Goal: Task Accomplishment & Management: Complete application form

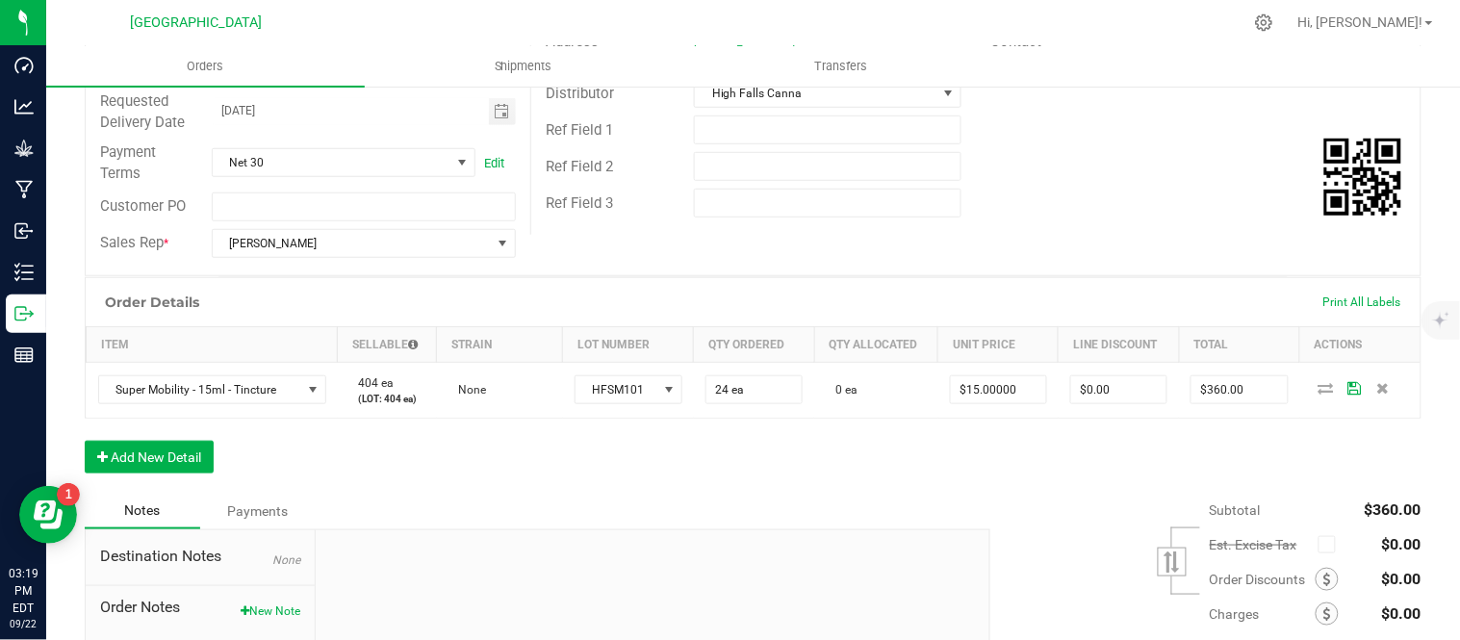
scroll to position [320, 0]
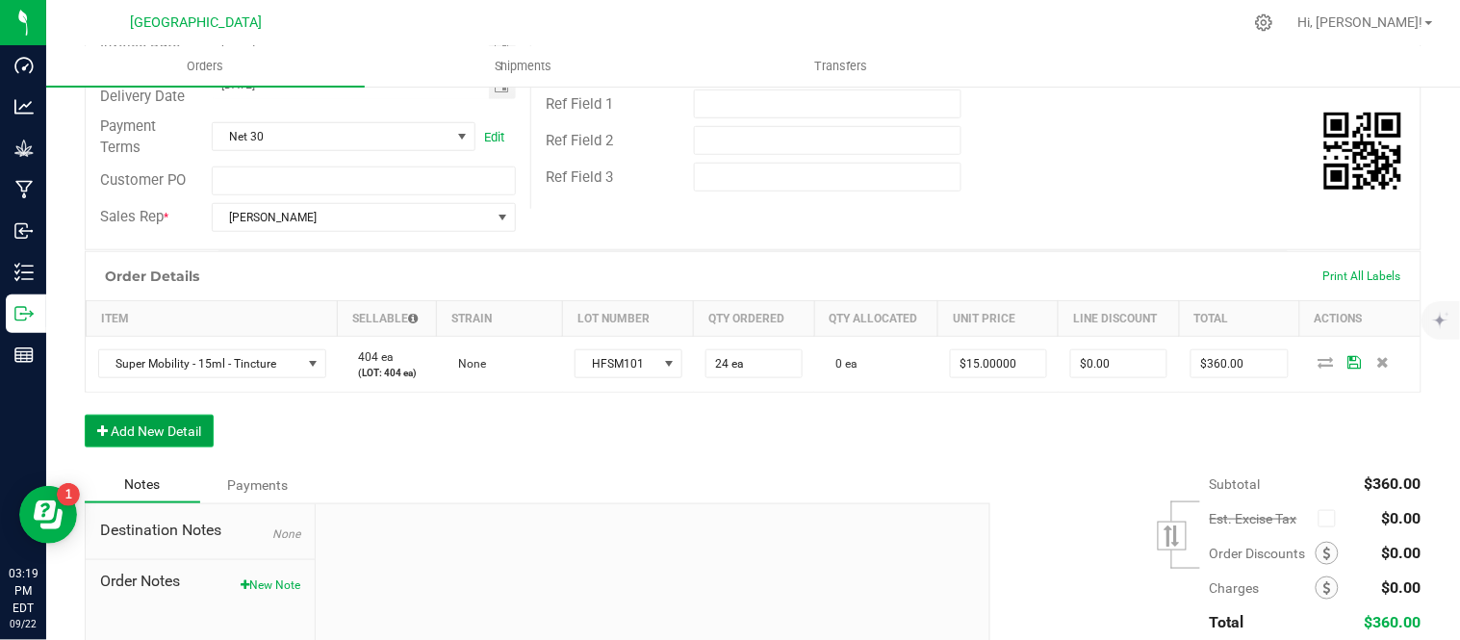
click at [160, 429] on button "Add New Detail" at bounding box center [149, 431] width 129 height 33
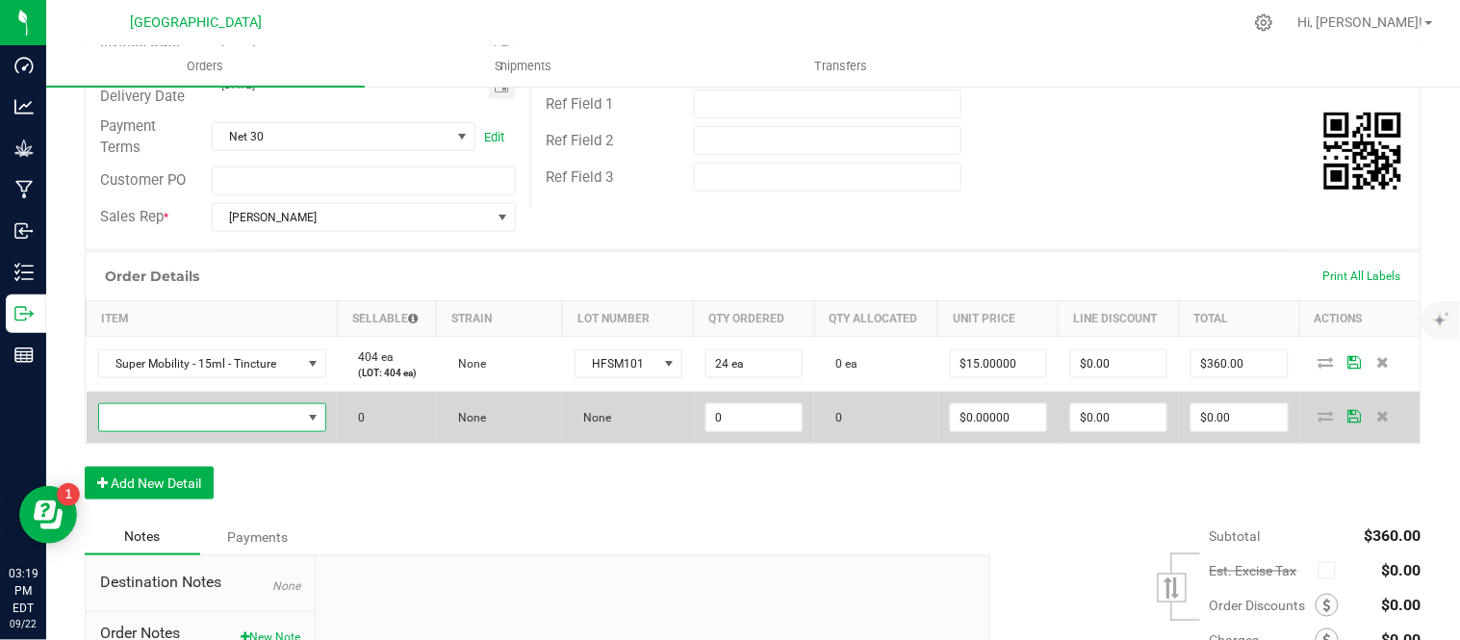
click at [160, 426] on span "NO DATA FOUND" at bounding box center [200, 417] width 202 height 27
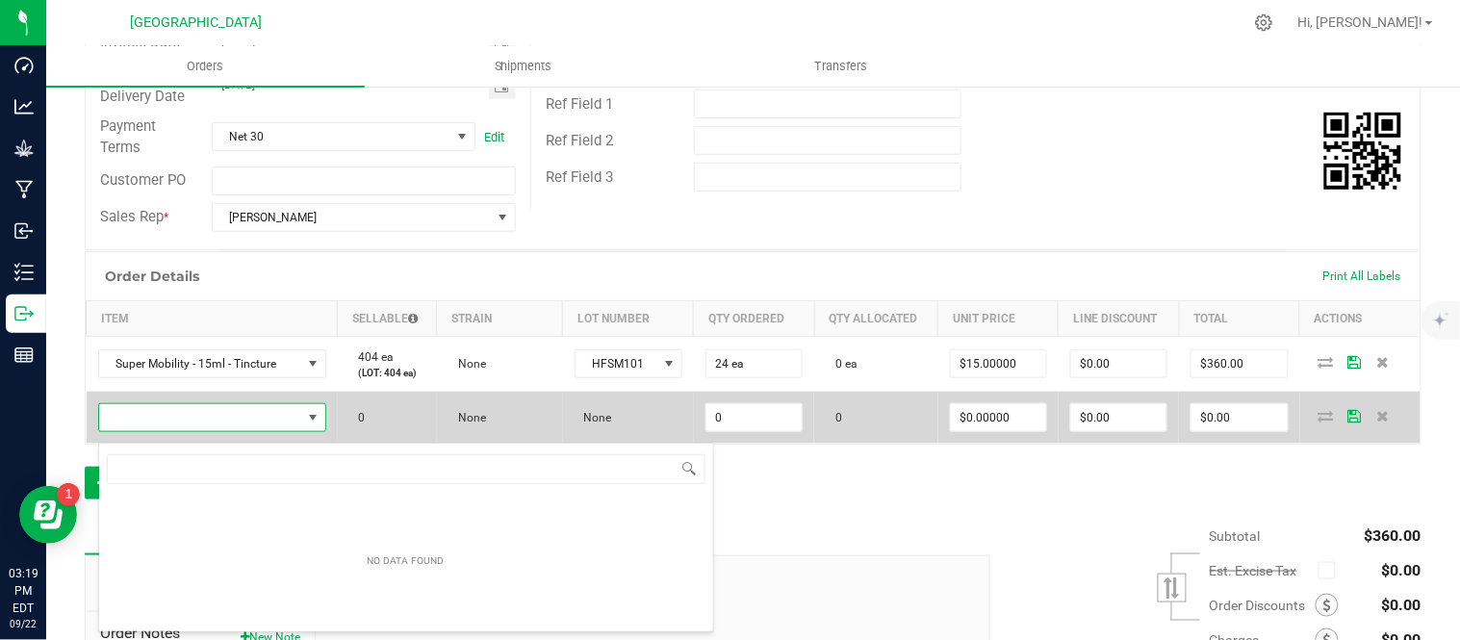
scroll to position [29, 223]
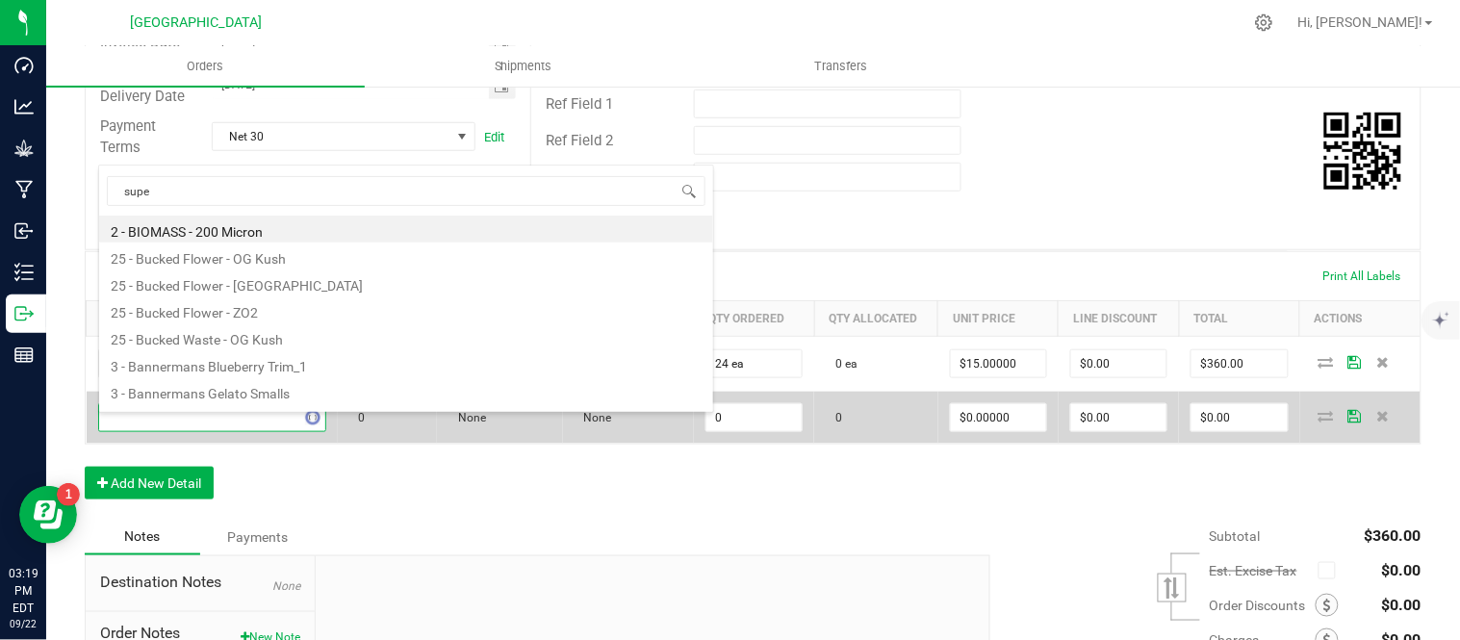
type input "super"
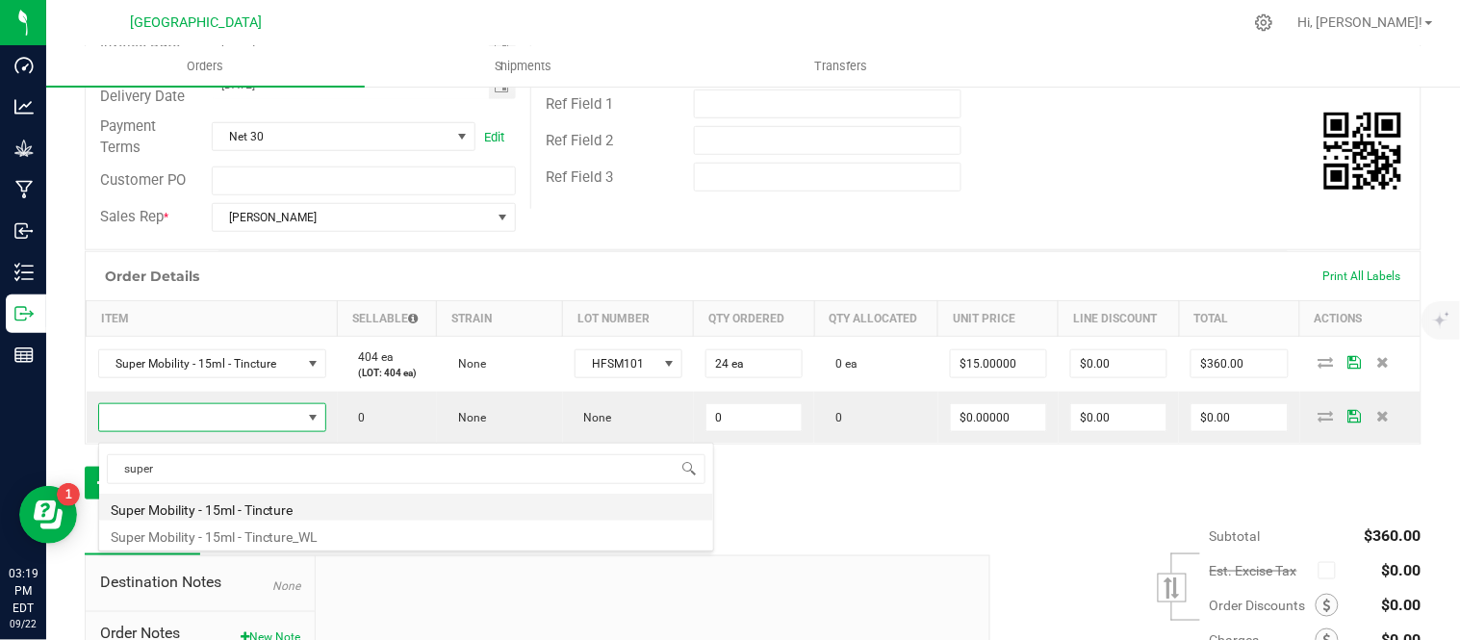
click at [235, 511] on li "Super Mobility - 15ml - Tincture" at bounding box center [406, 507] width 614 height 27
type input "0 ea"
type input "$20.00000"
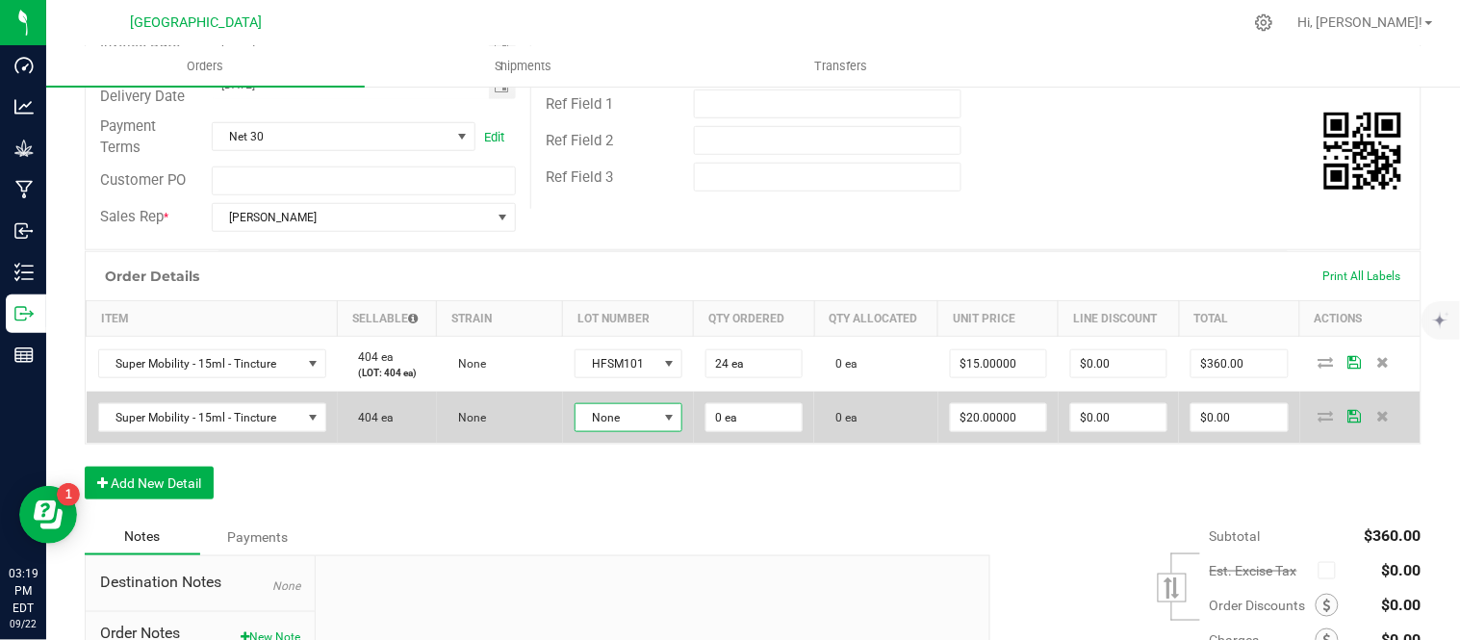
click at [658, 429] on span at bounding box center [669, 417] width 24 height 27
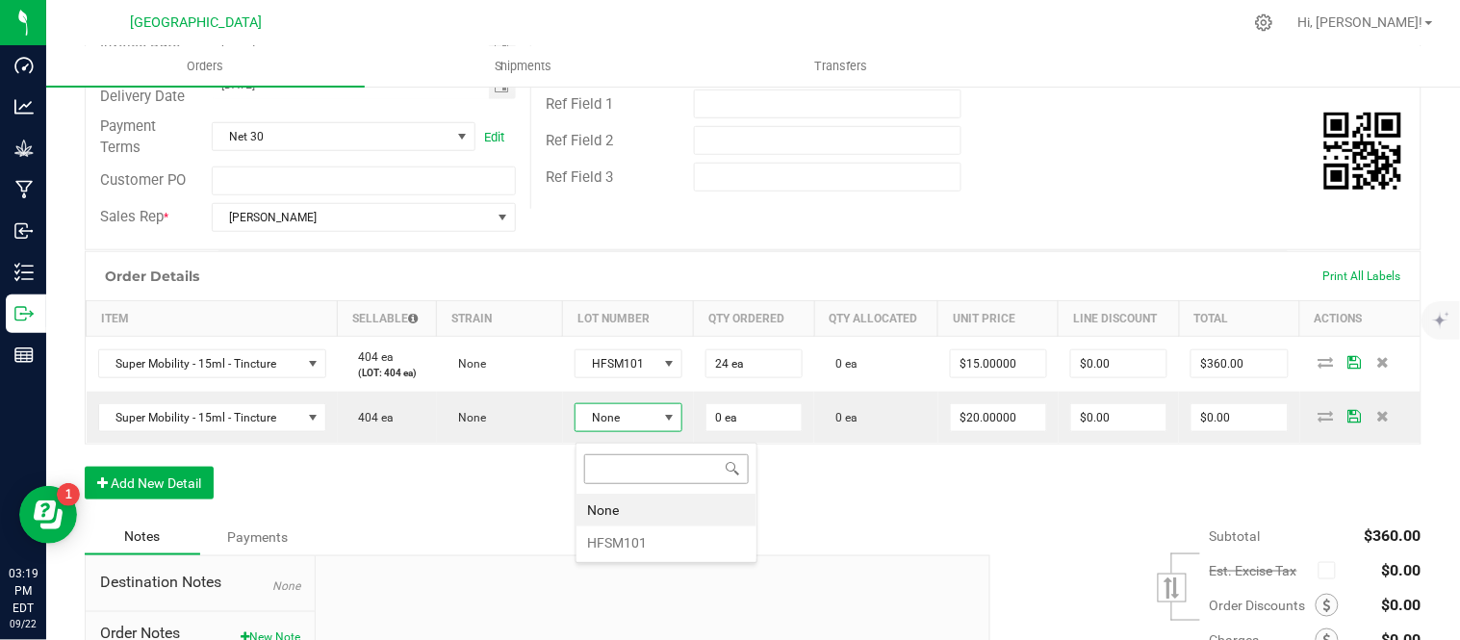
scroll to position [29, 107]
click at [651, 542] on li "HFSM101" at bounding box center [666, 542] width 180 height 33
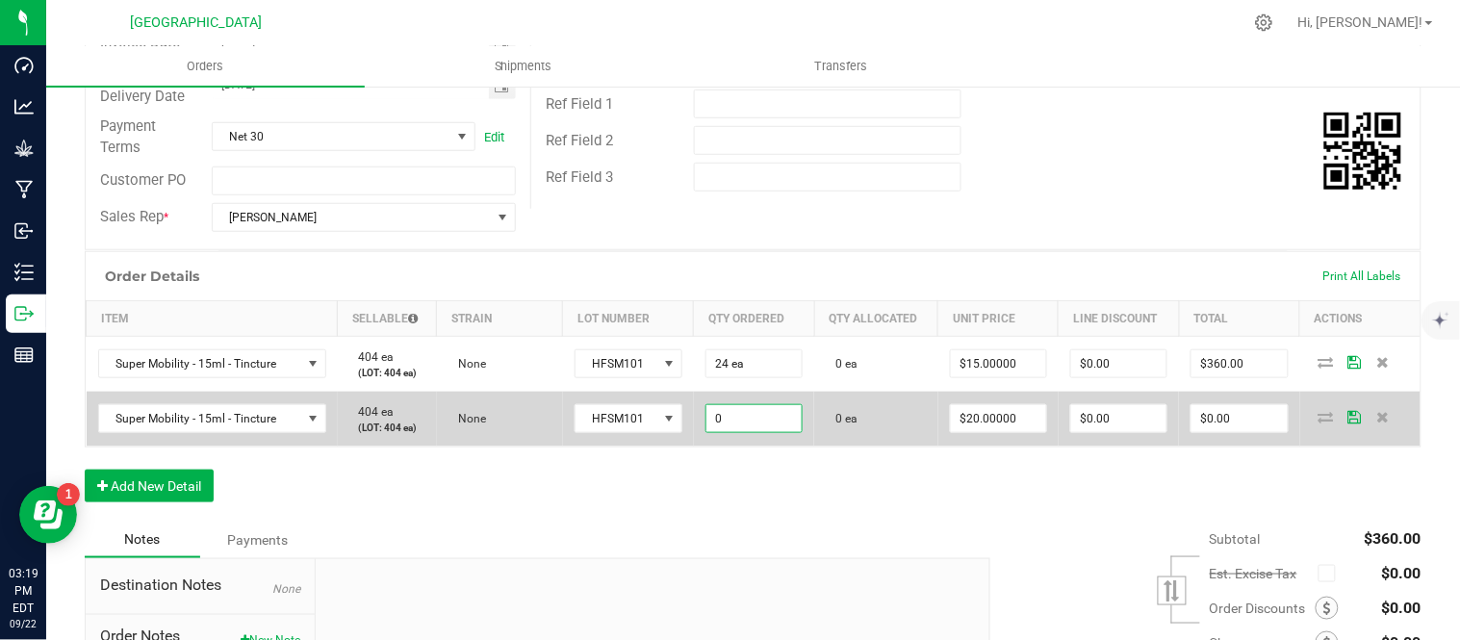
click at [745, 430] on input "0" at bounding box center [753, 418] width 95 height 27
type input "3 ea"
type input "20"
type input "$60.00"
click at [1002, 432] on input "20" at bounding box center [998, 418] width 95 height 27
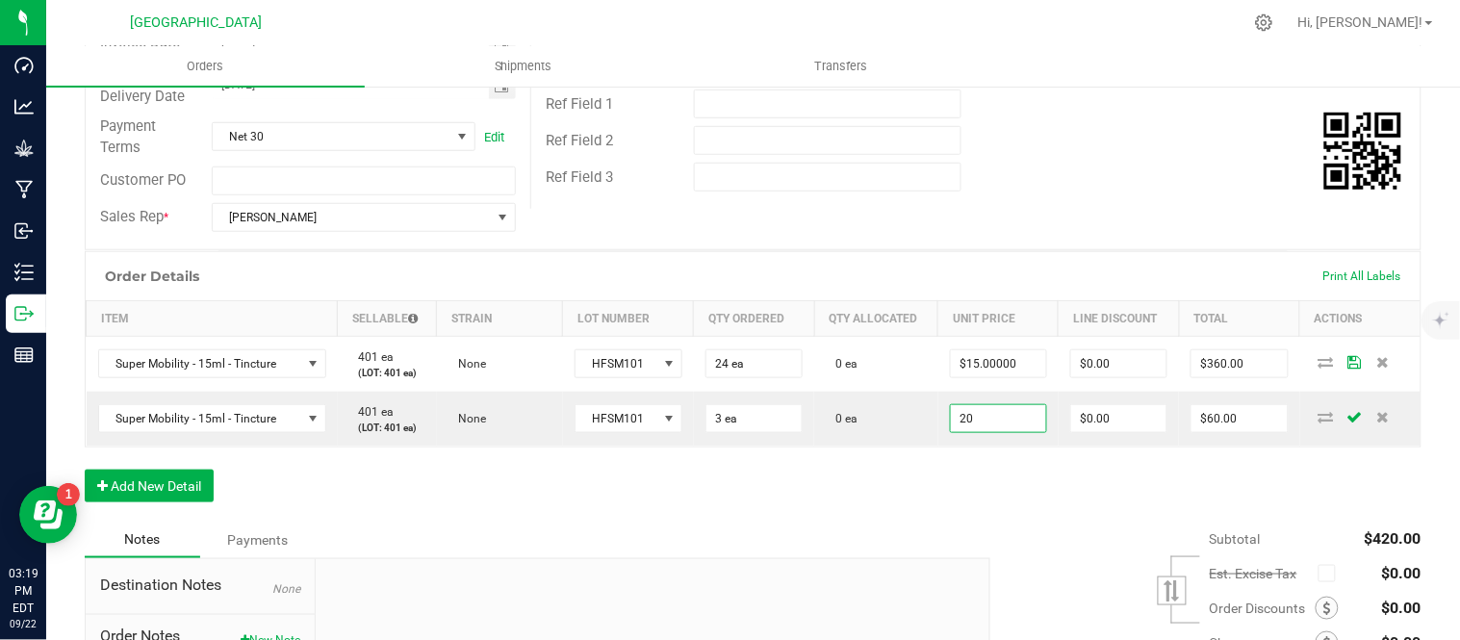
click at [1003, 432] on input "20" at bounding box center [998, 418] width 95 height 27
type input "$0.00000"
type input "$0.00"
click at [999, 503] on div "Order Details Print All Labels Item Sellable Strain Lot Number Qty Ordered Qty …" at bounding box center [753, 386] width 1336 height 270
click at [119, 502] on button "Add New Detail" at bounding box center [149, 486] width 129 height 33
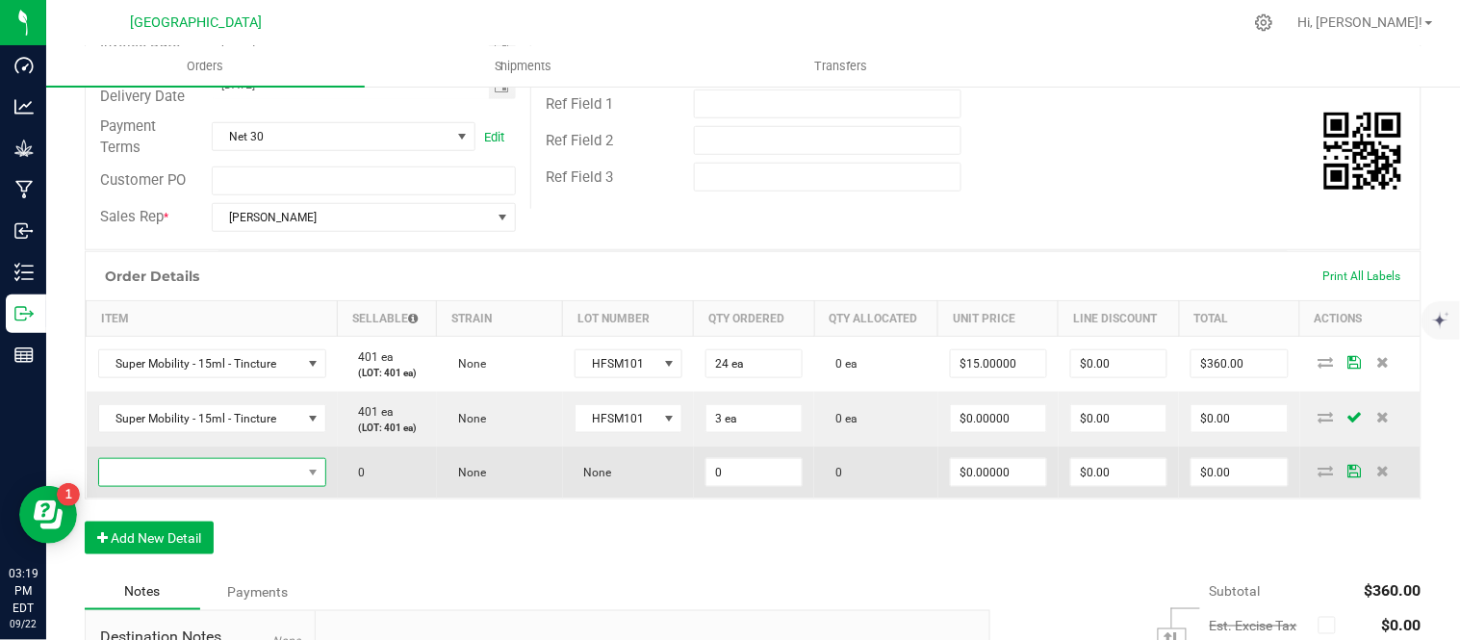
click at [185, 486] on span "NO DATA FOUND" at bounding box center [200, 472] width 202 height 27
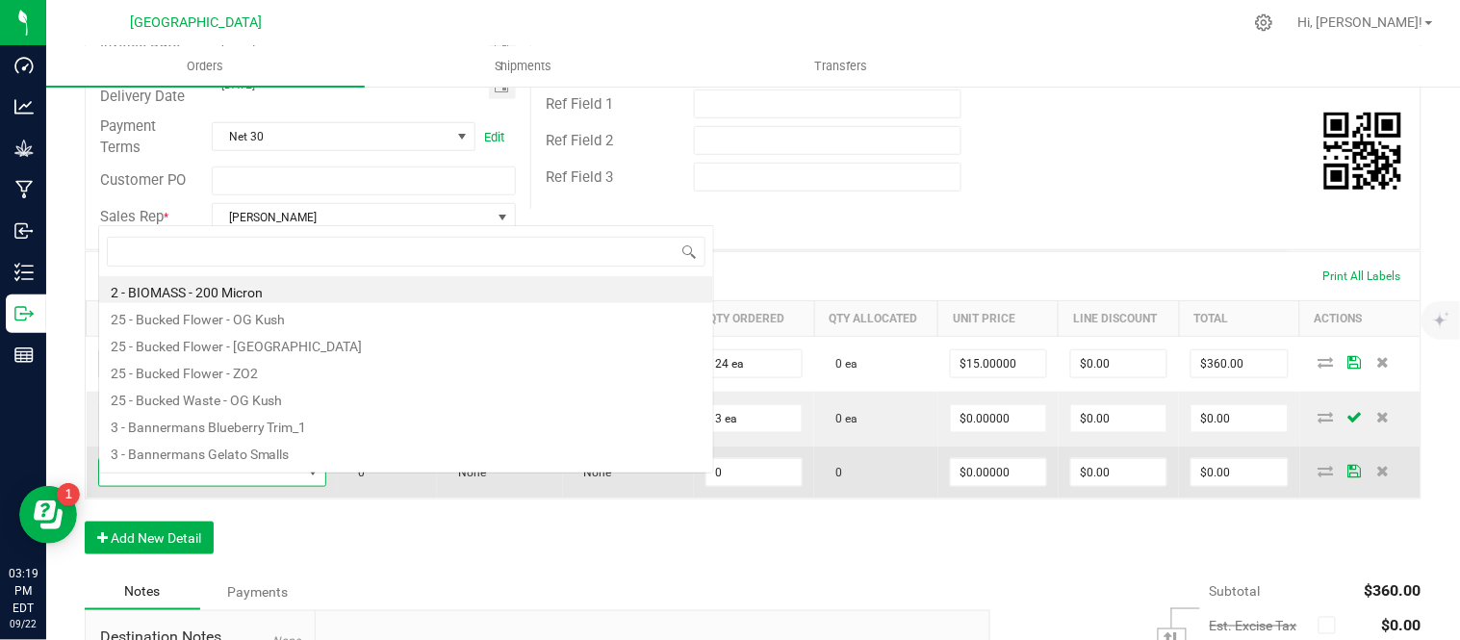
scroll to position [29, 223]
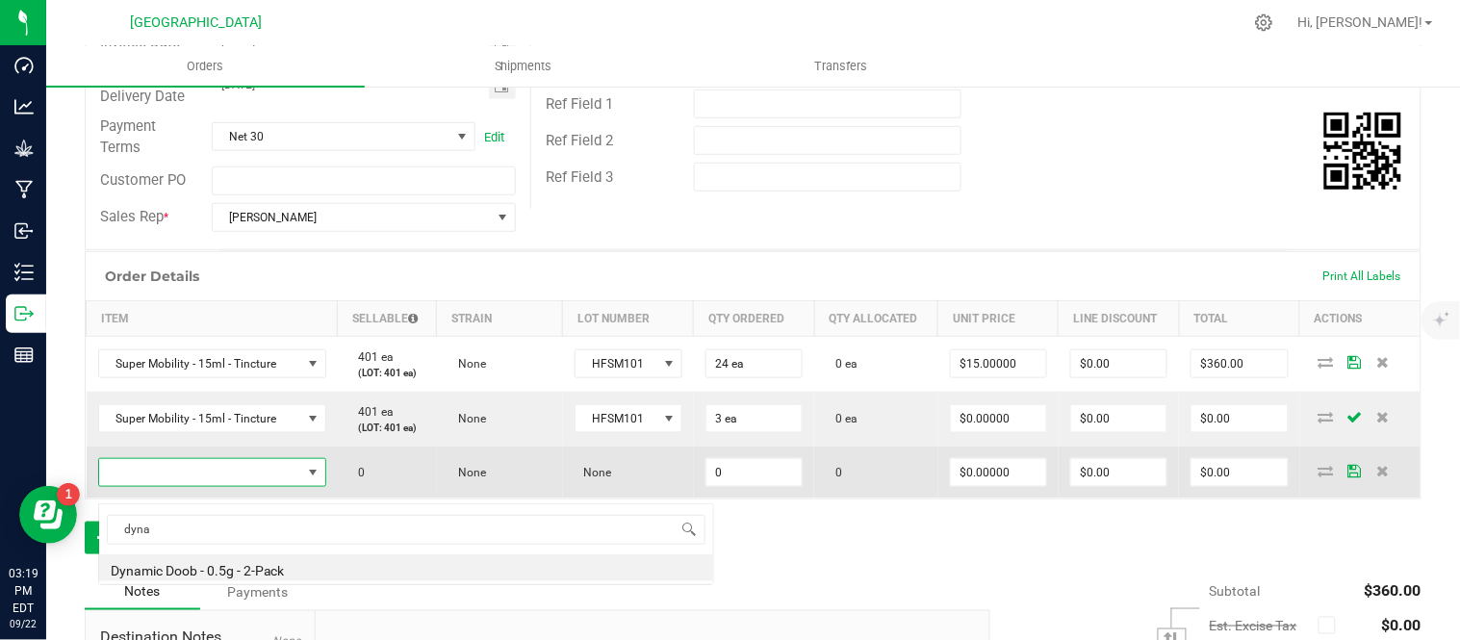
type input "dynam"
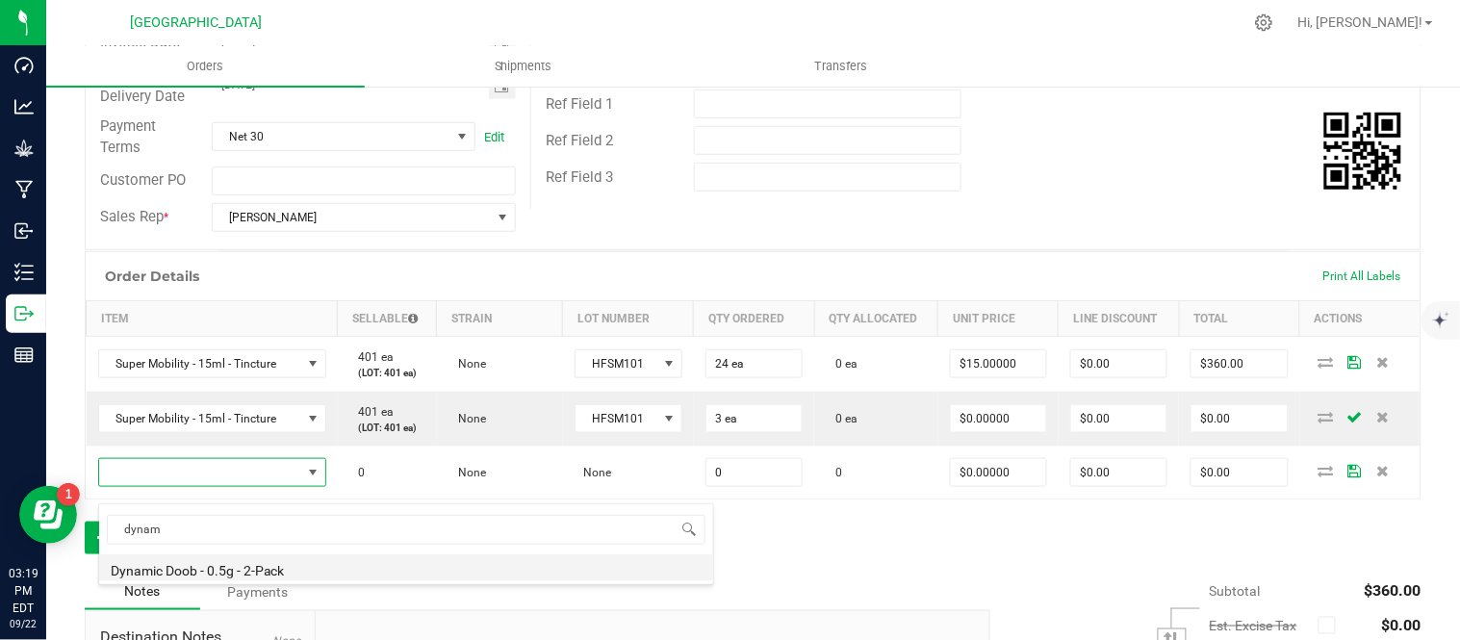
click at [215, 571] on li "Dynamic Doob - 0.5g - 2-Pack" at bounding box center [406, 567] width 614 height 27
type input "0 ea"
type input "$6.00000"
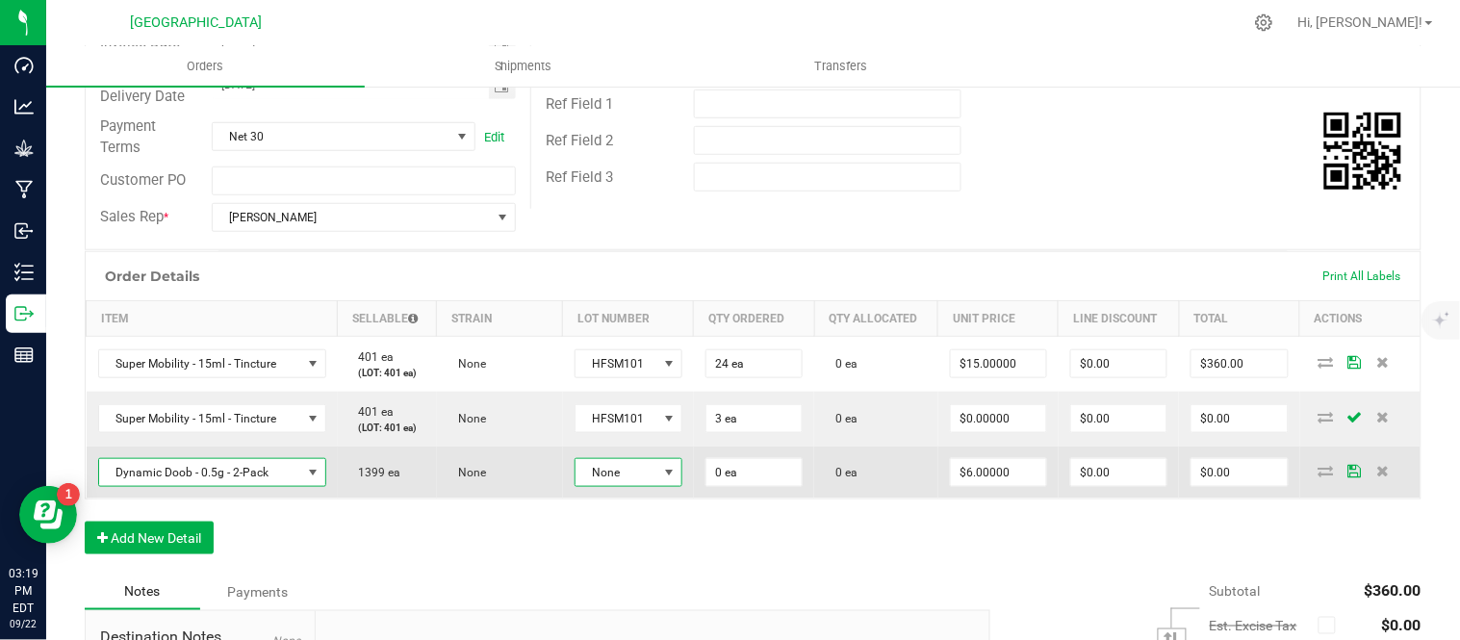
click at [669, 480] on span at bounding box center [668, 472] width 15 height 15
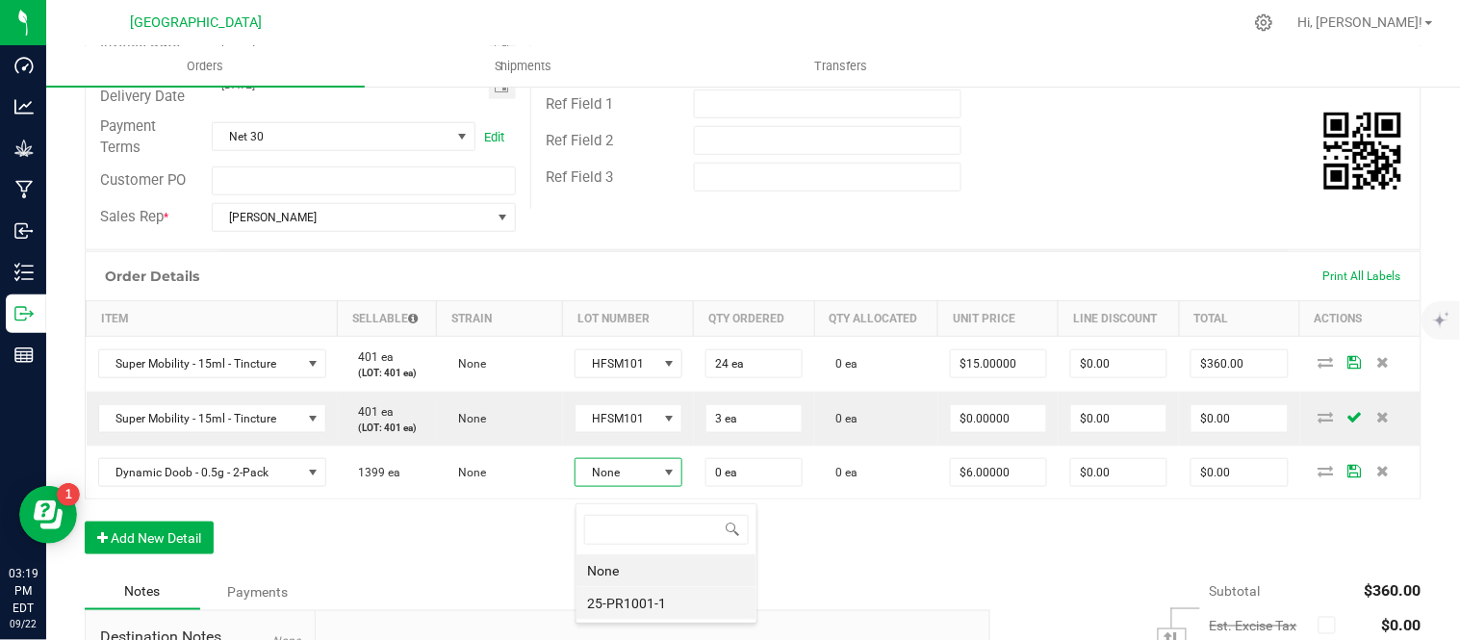
click at [635, 602] on li "25-PR1001-1" at bounding box center [666, 603] width 180 height 33
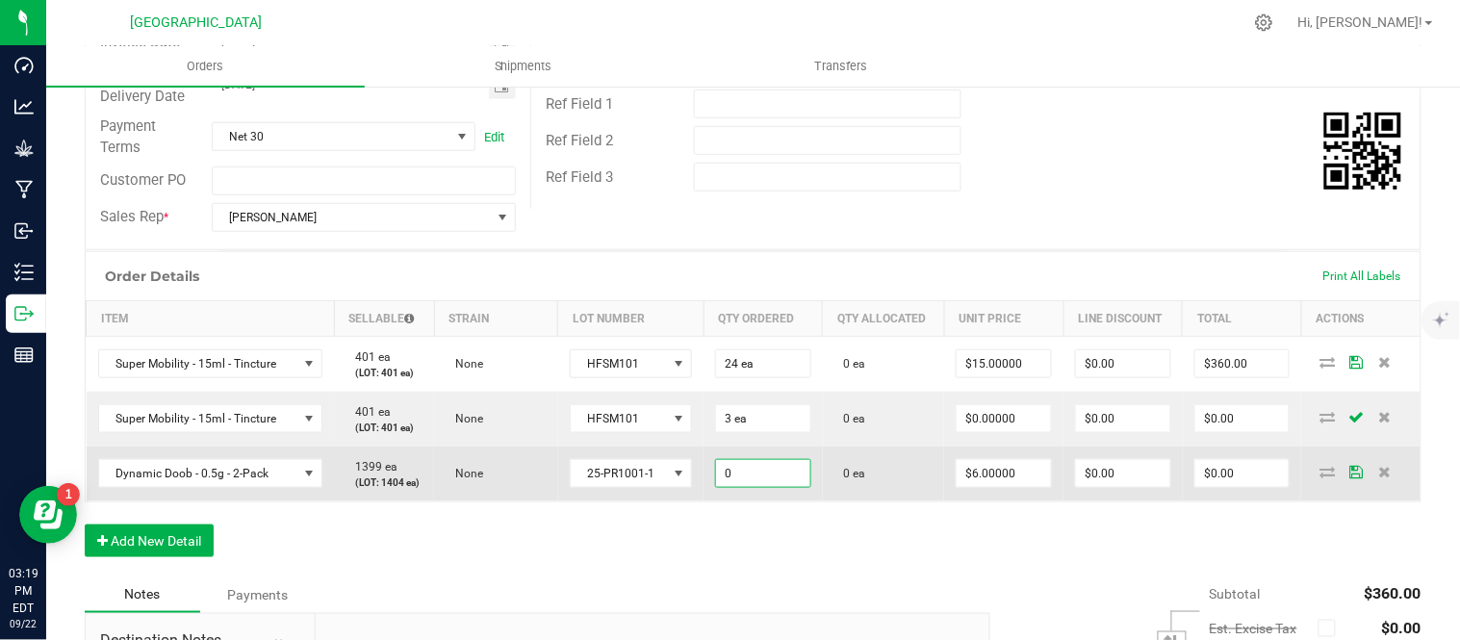
click at [762, 487] on input "0" at bounding box center [763, 473] width 94 height 27
type input "3 ea"
type input "6"
type input "$18.00"
click at [1008, 487] on input "6" at bounding box center [1003, 473] width 94 height 27
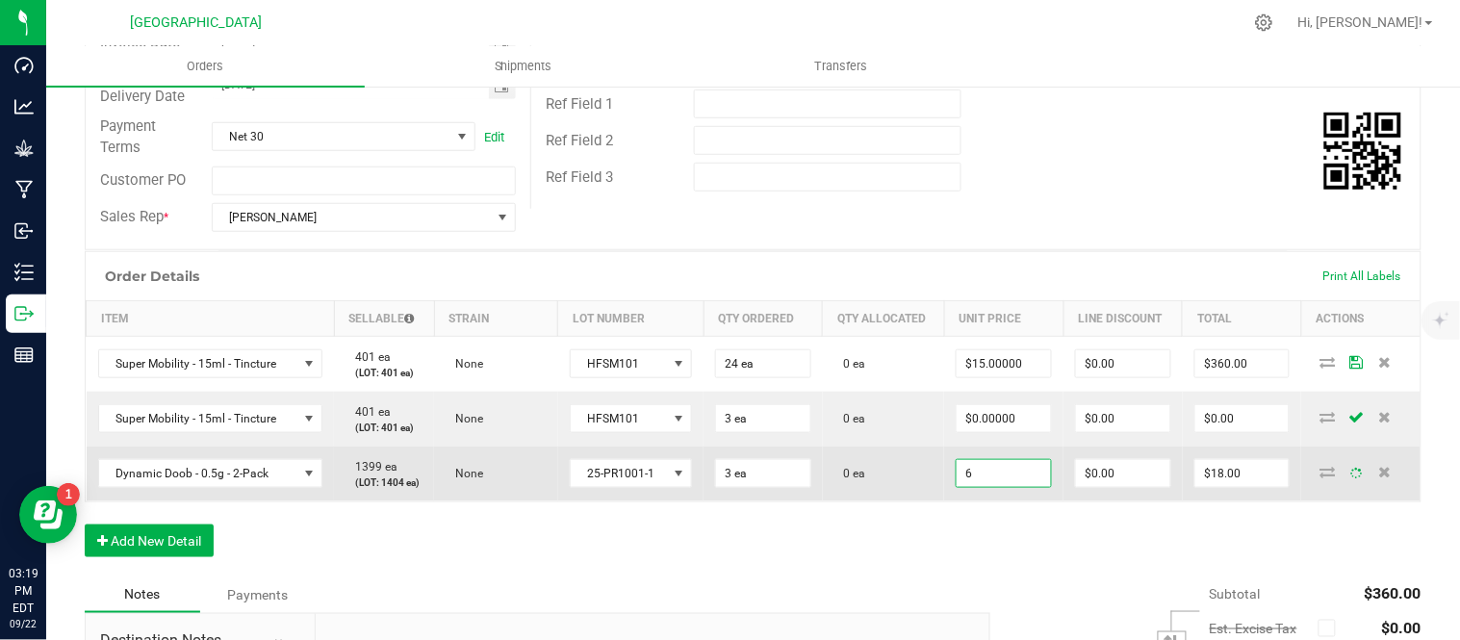
type input "0"
click at [768, 487] on input "3" at bounding box center [763, 473] width 94 height 27
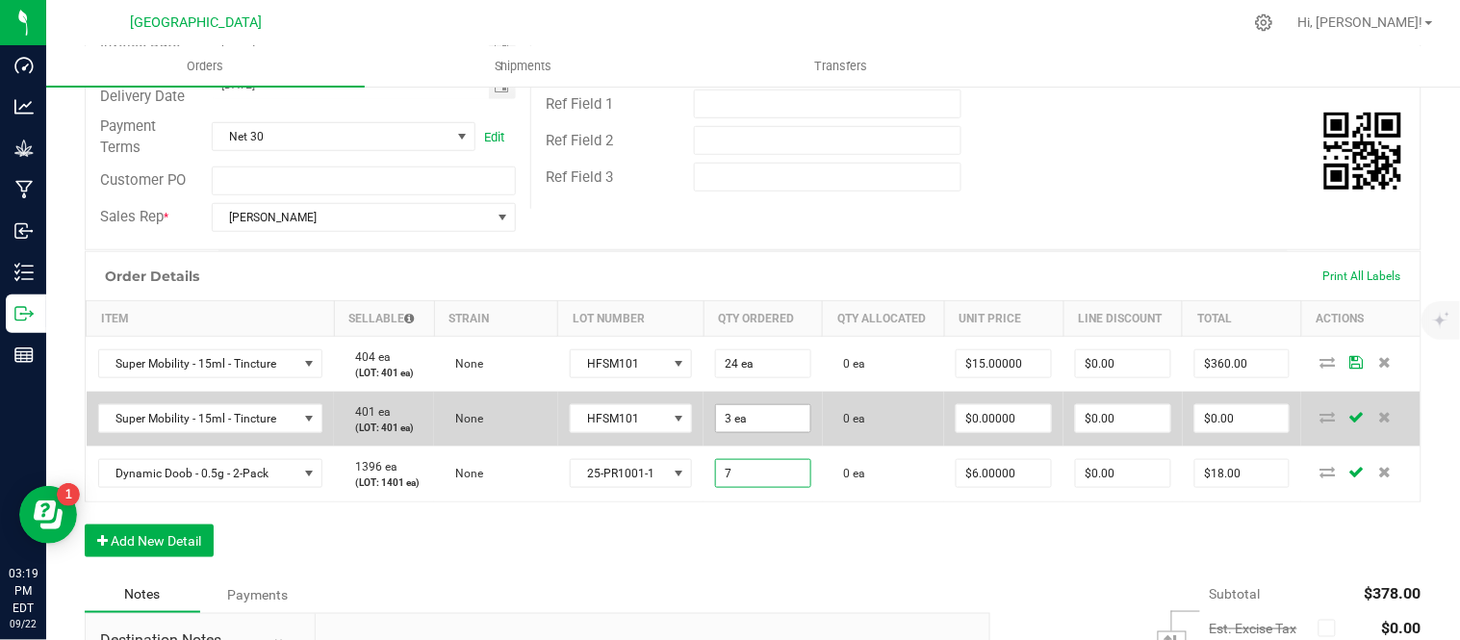
type input "7"
type input "3"
type input "7 ea"
type input "$42.00"
click at [787, 432] on input "3" at bounding box center [763, 418] width 94 height 27
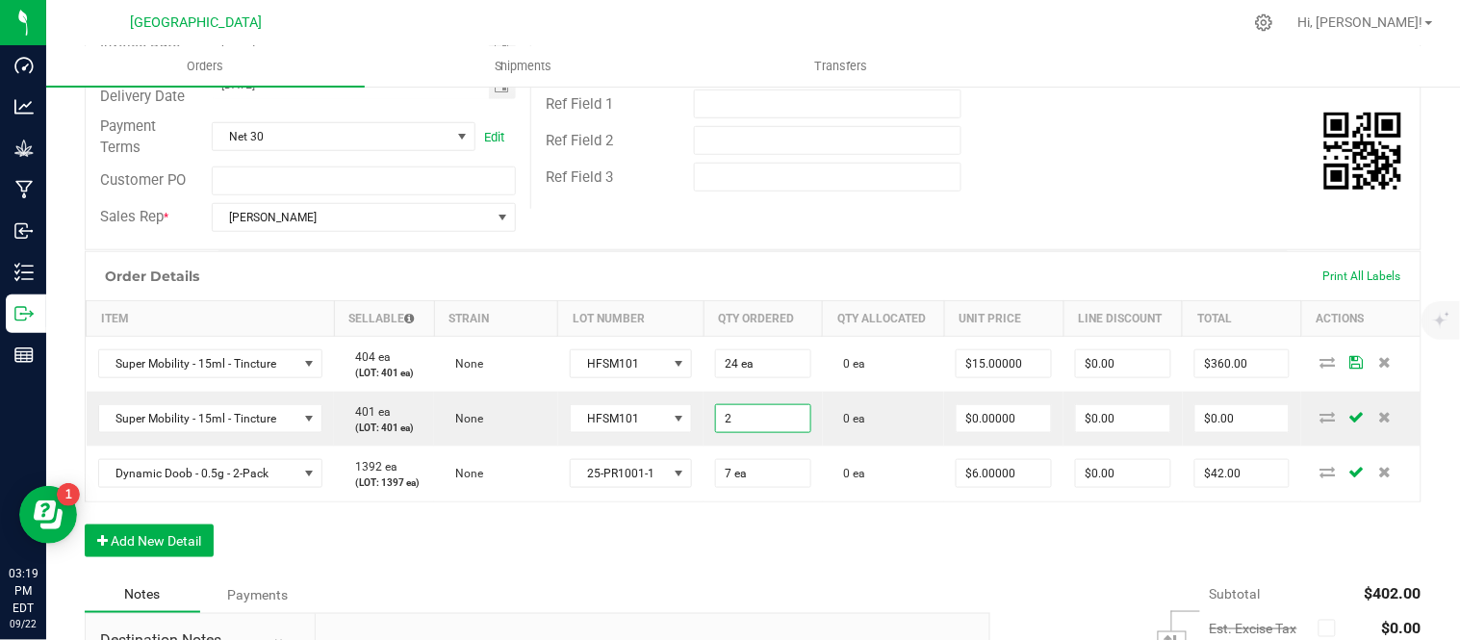
type input "2 ea"
click at [886, 576] on div "Order Details Print All Labels Item Sellable Strain Lot Number Qty Ordered Qty …" at bounding box center [753, 413] width 1336 height 325
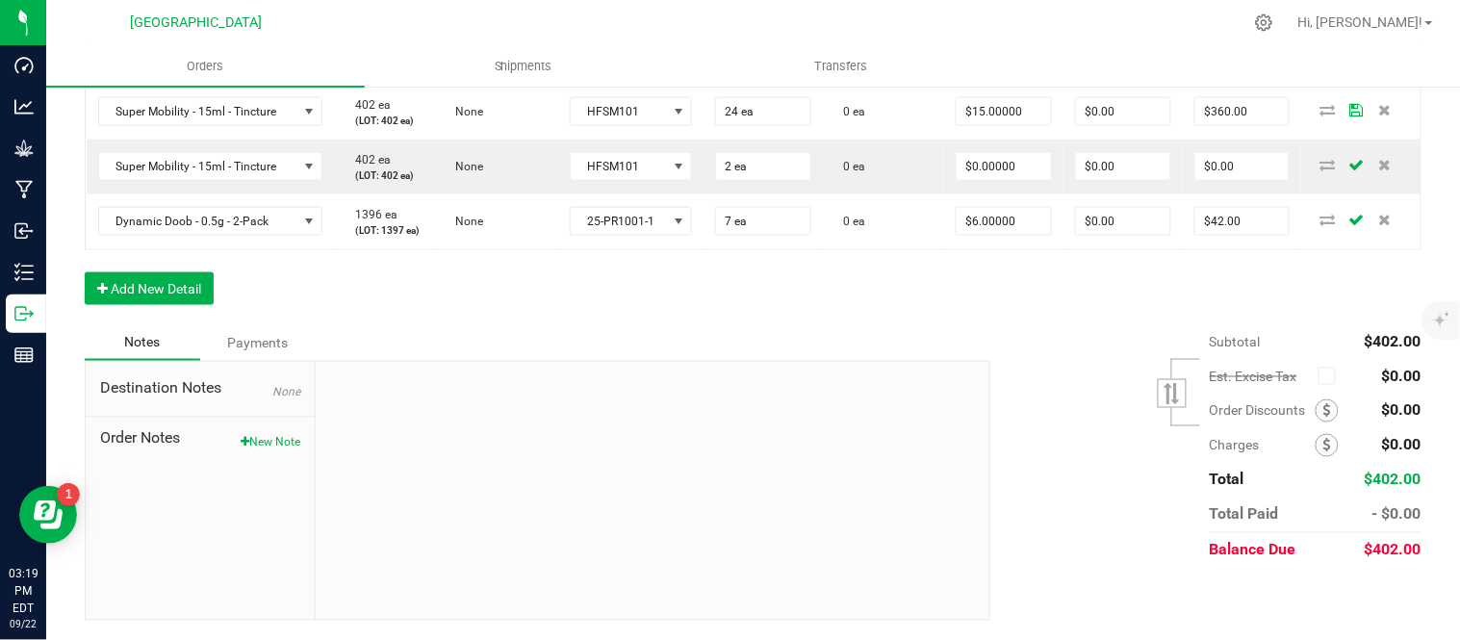
scroll to position [627, 0]
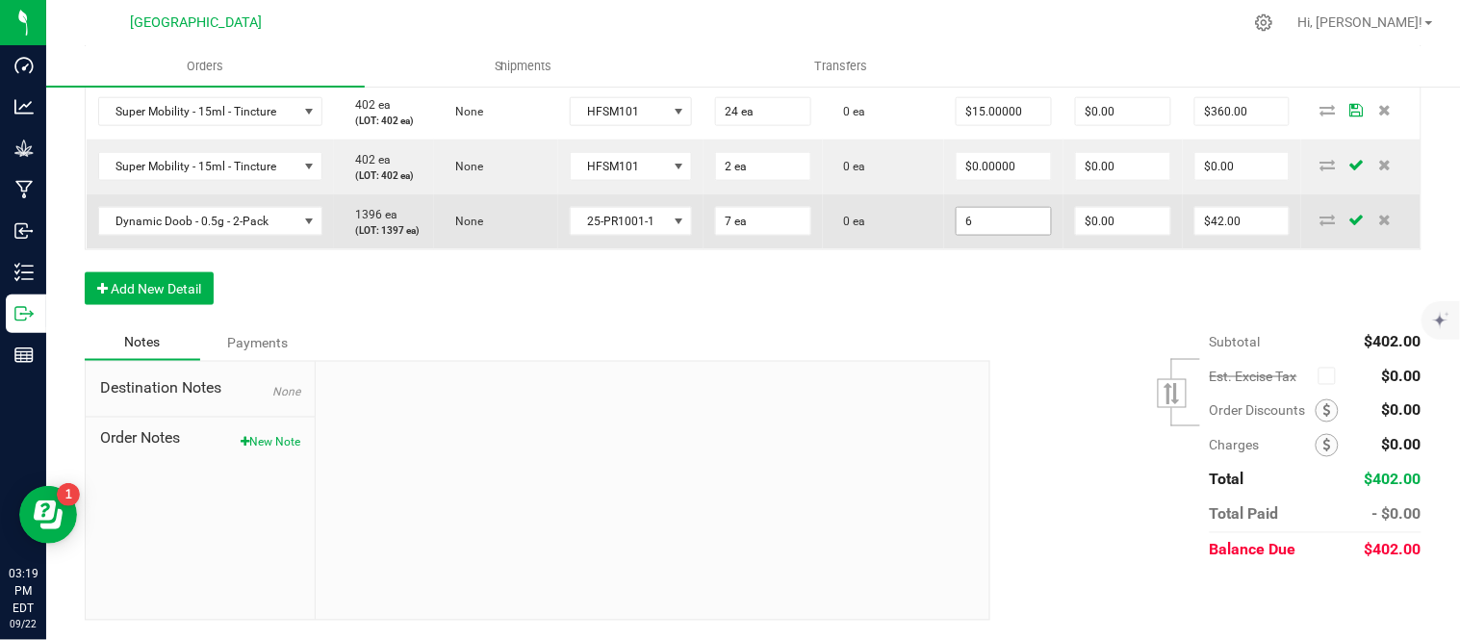
click at [995, 209] on input "6" at bounding box center [1003, 221] width 94 height 27
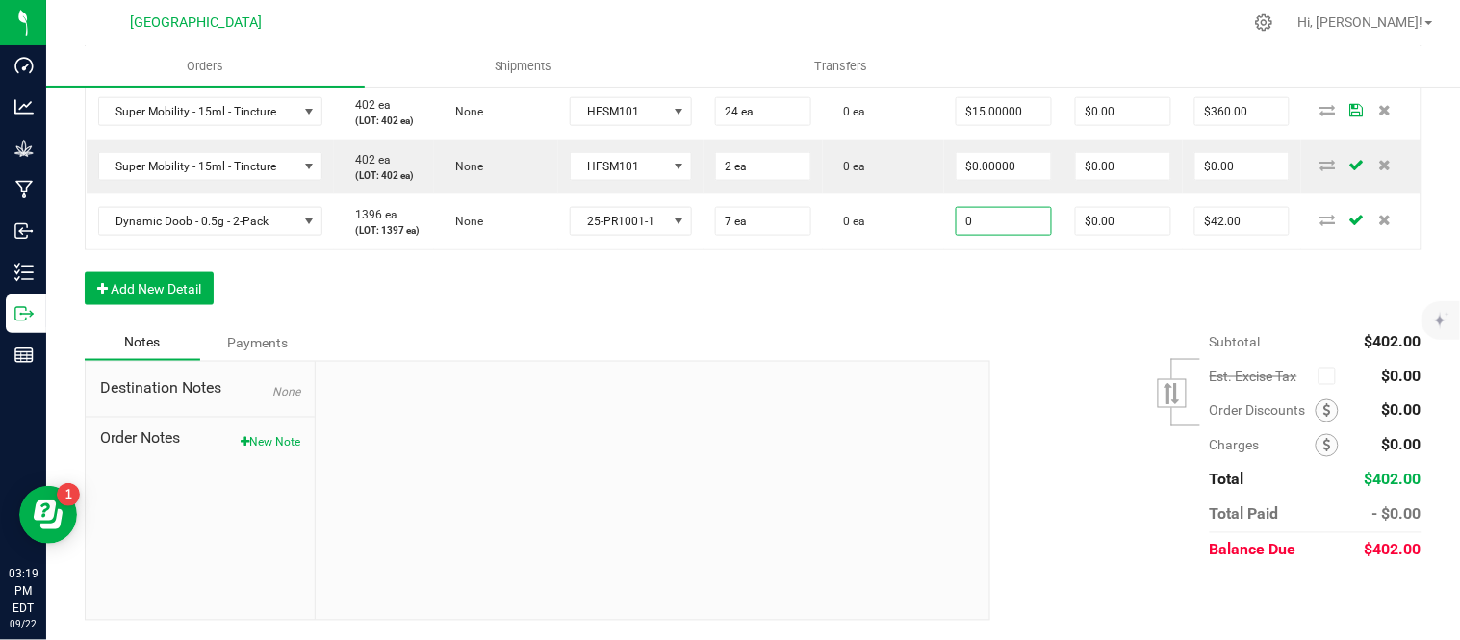
type input "$0.00000"
type input "$0.00"
click at [1004, 296] on div "Order Details Print All Labels Item Sellable Strain Lot Number Qty Ordered Qty …" at bounding box center [753, 161] width 1336 height 325
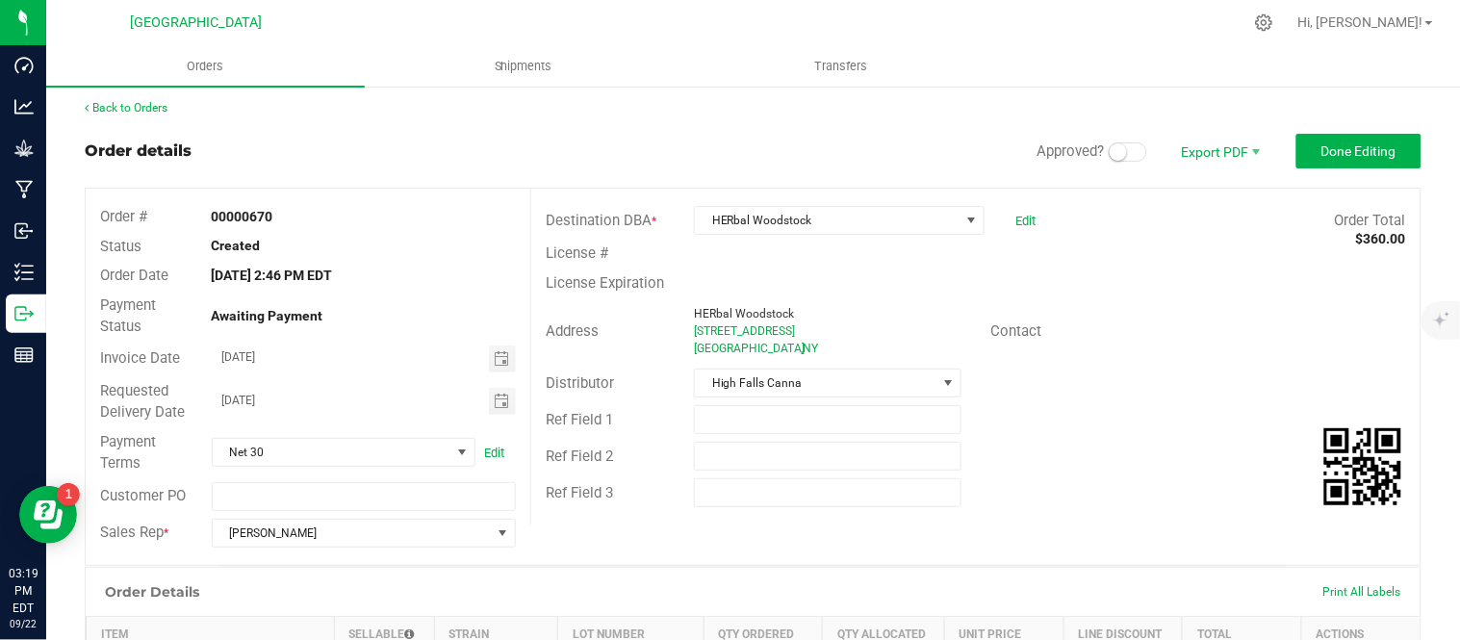
scroll to position [0, 0]
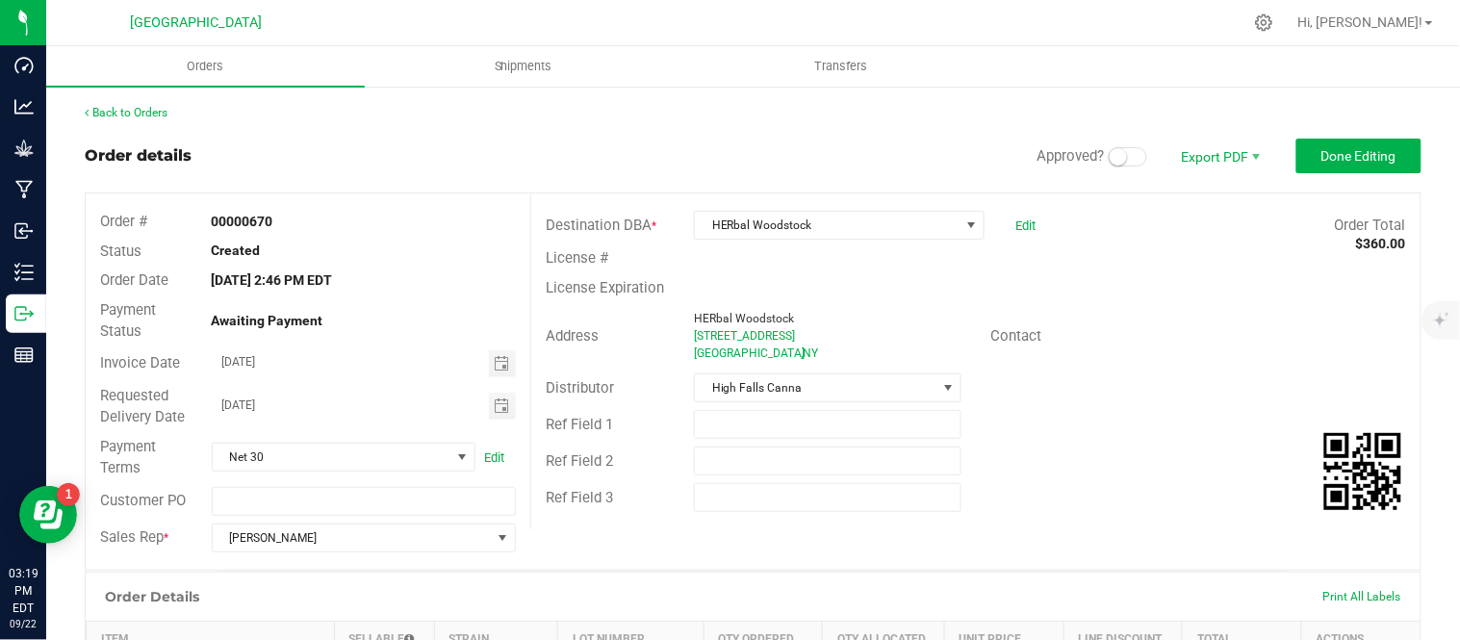
click at [1109, 161] on small at bounding box center [1117, 156] width 17 height 17
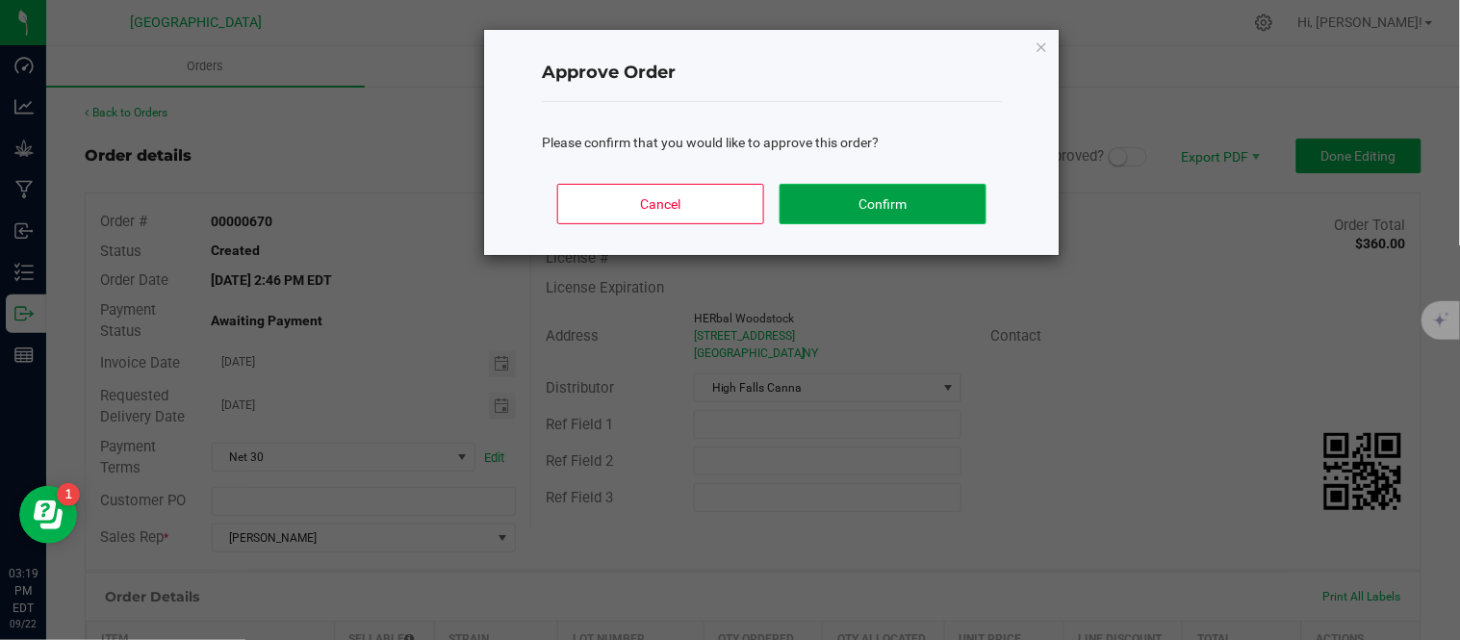
click at [970, 202] on button "Confirm" at bounding box center [882, 204] width 207 height 40
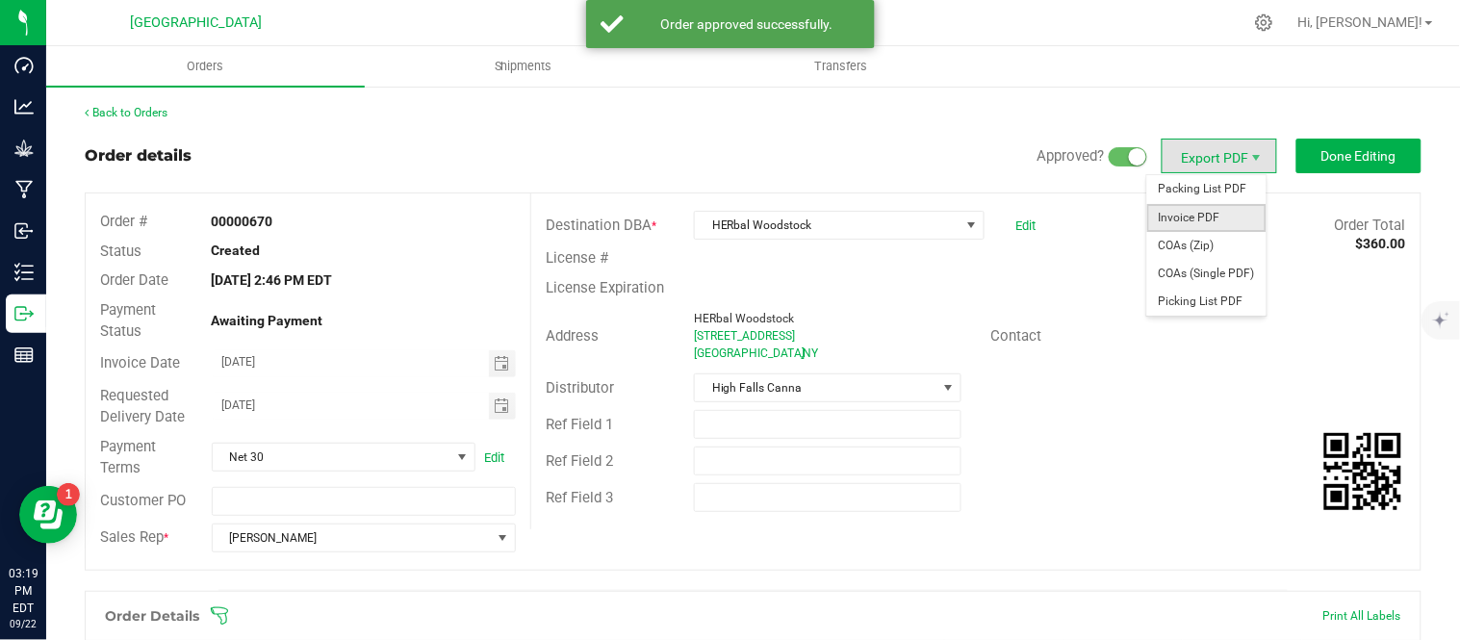
click at [1193, 217] on span "Invoice PDF" at bounding box center [1206, 218] width 119 height 28
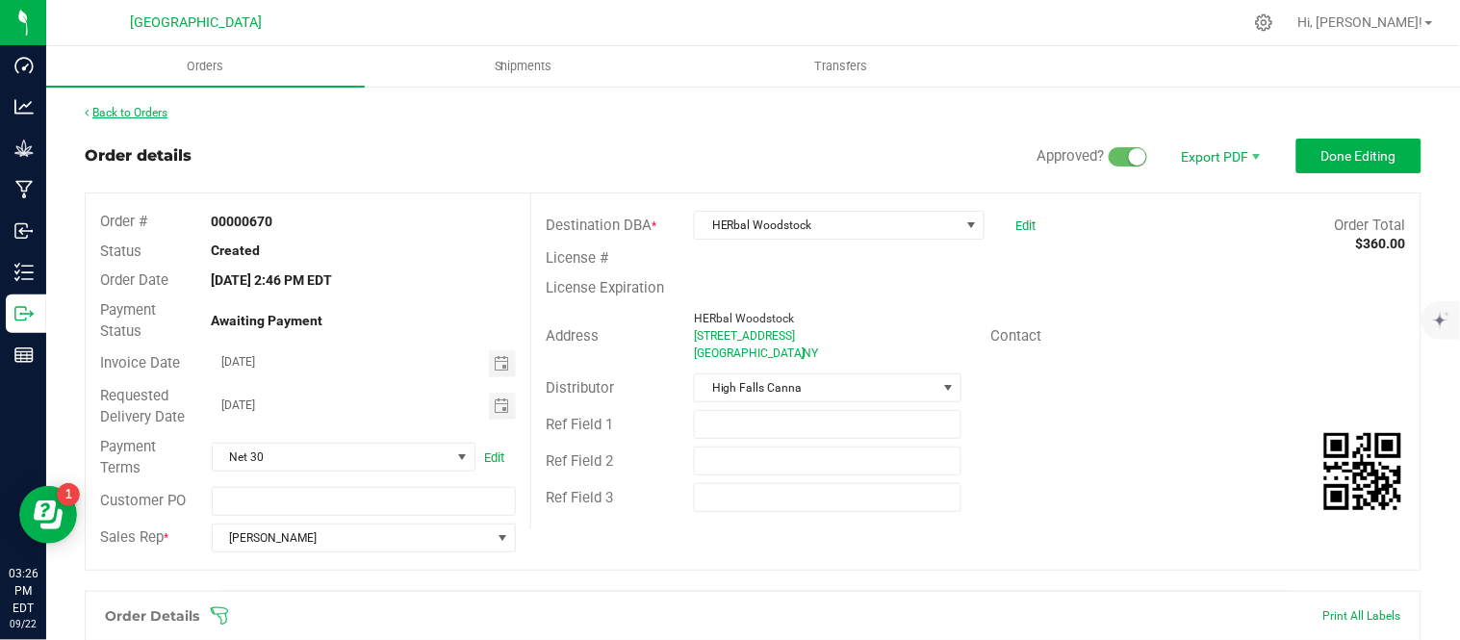
click at [132, 106] on link "Back to Orders" at bounding box center [126, 112] width 83 height 13
